Goal: Transaction & Acquisition: Purchase product/service

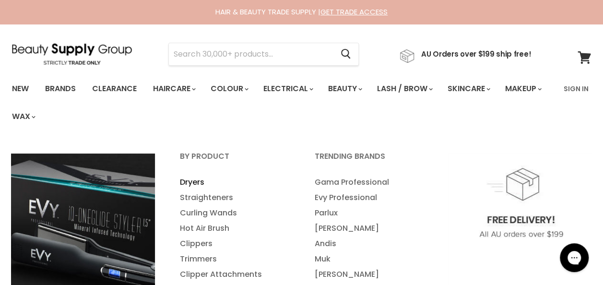
click at [193, 183] on link "Dryers" at bounding box center [234, 182] width 133 height 15
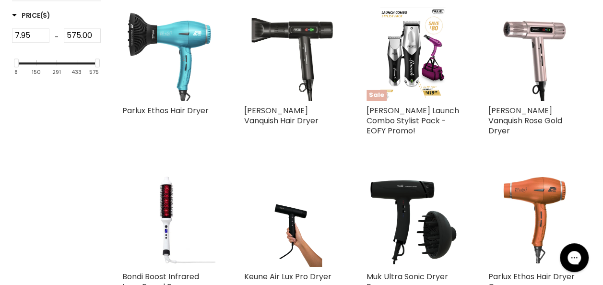
scroll to position [443, 0]
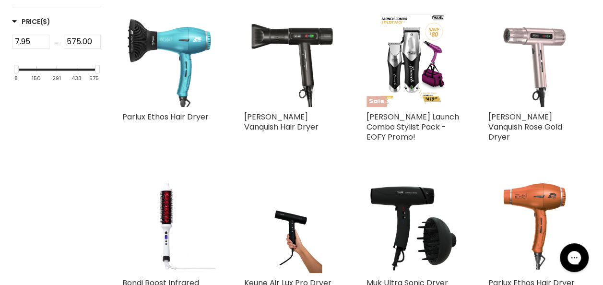
click at [536, 67] on img "Main content" at bounding box center [534, 60] width 93 height 93
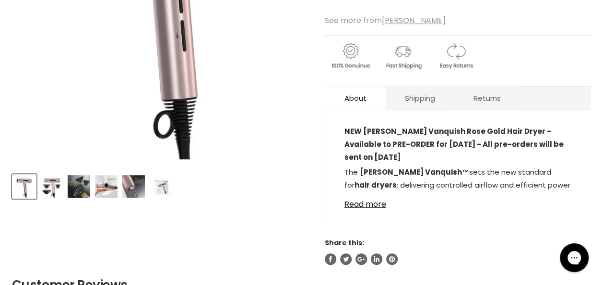
scroll to position [279, 0]
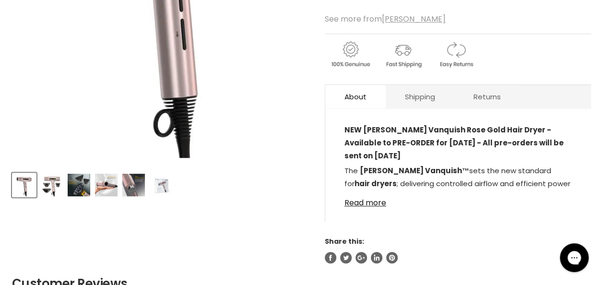
click at [54, 186] on img "Product thumbnails" at bounding box center [51, 185] width 23 height 23
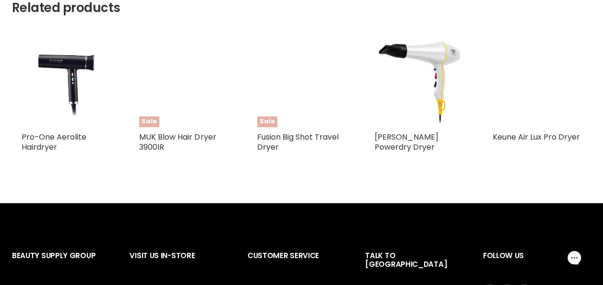
scroll to position [655, 0]
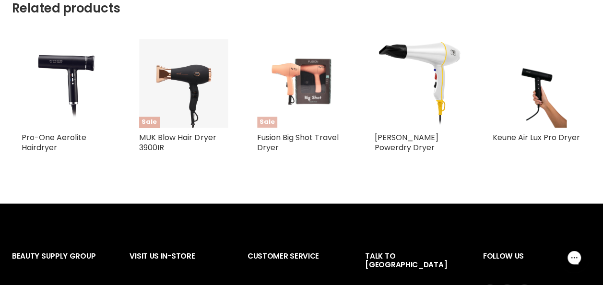
click at [299, 69] on img "Main content" at bounding box center [301, 83] width 59 height 89
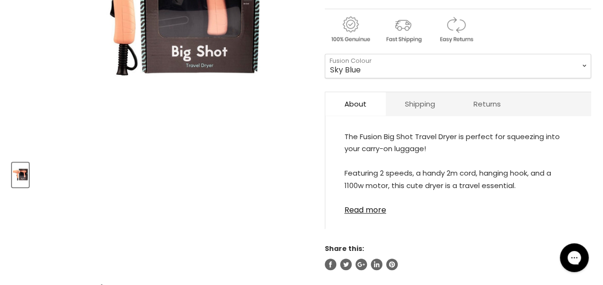
scroll to position [290, 0]
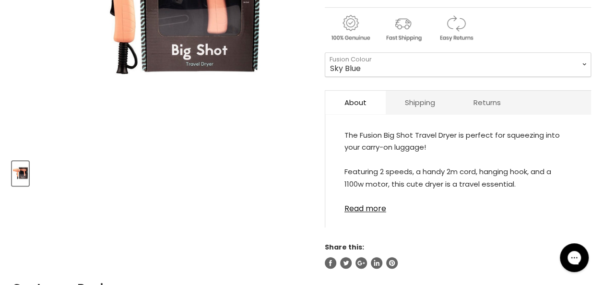
click at [19, 170] on img "Product thumbnails" at bounding box center [20, 173] width 15 height 23
